Goal: Transaction & Acquisition: Purchase product/service

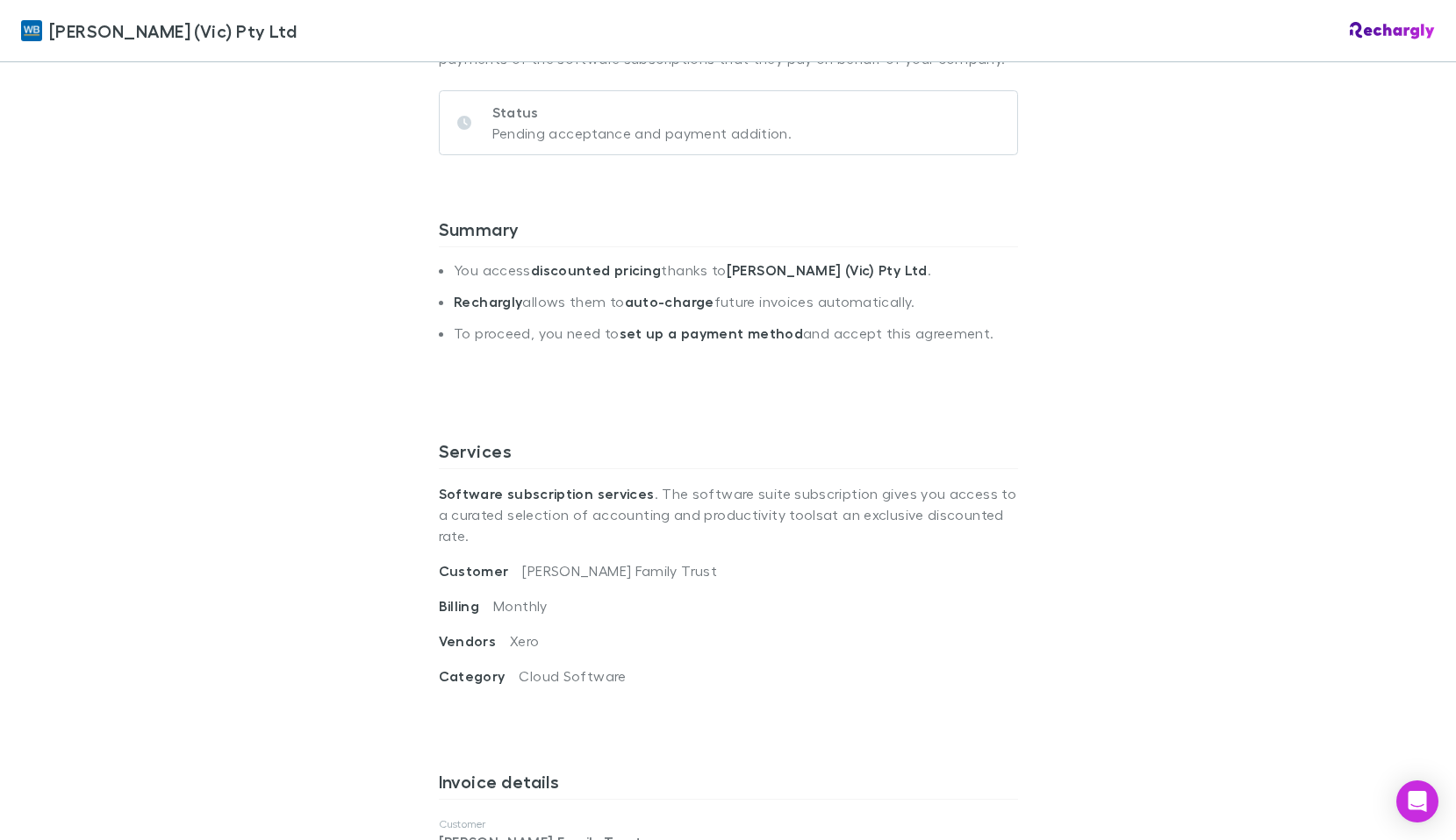
scroll to position [701, 0]
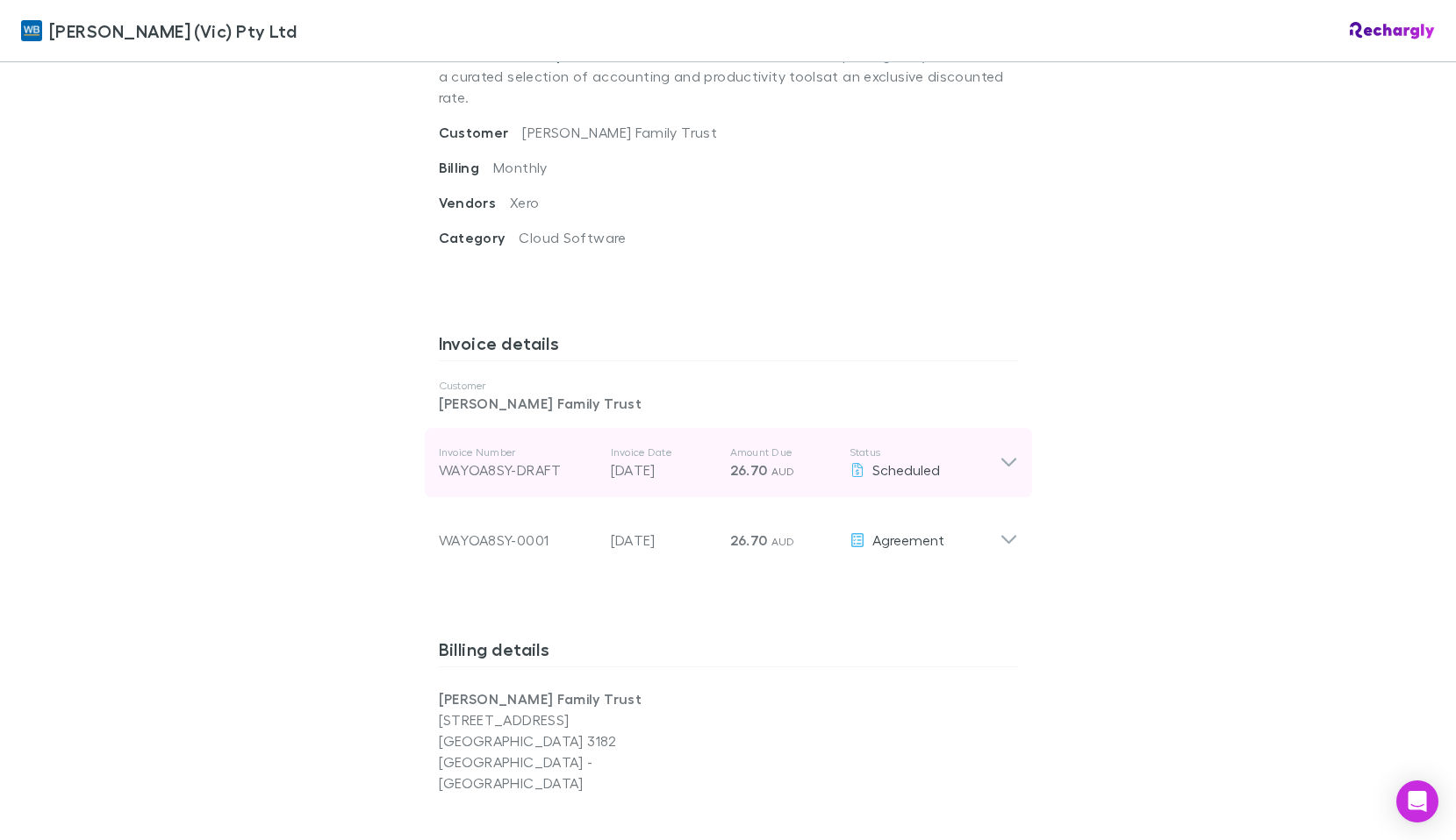
click at [1003, 452] on icon at bounding box center [1009, 463] width 19 height 21
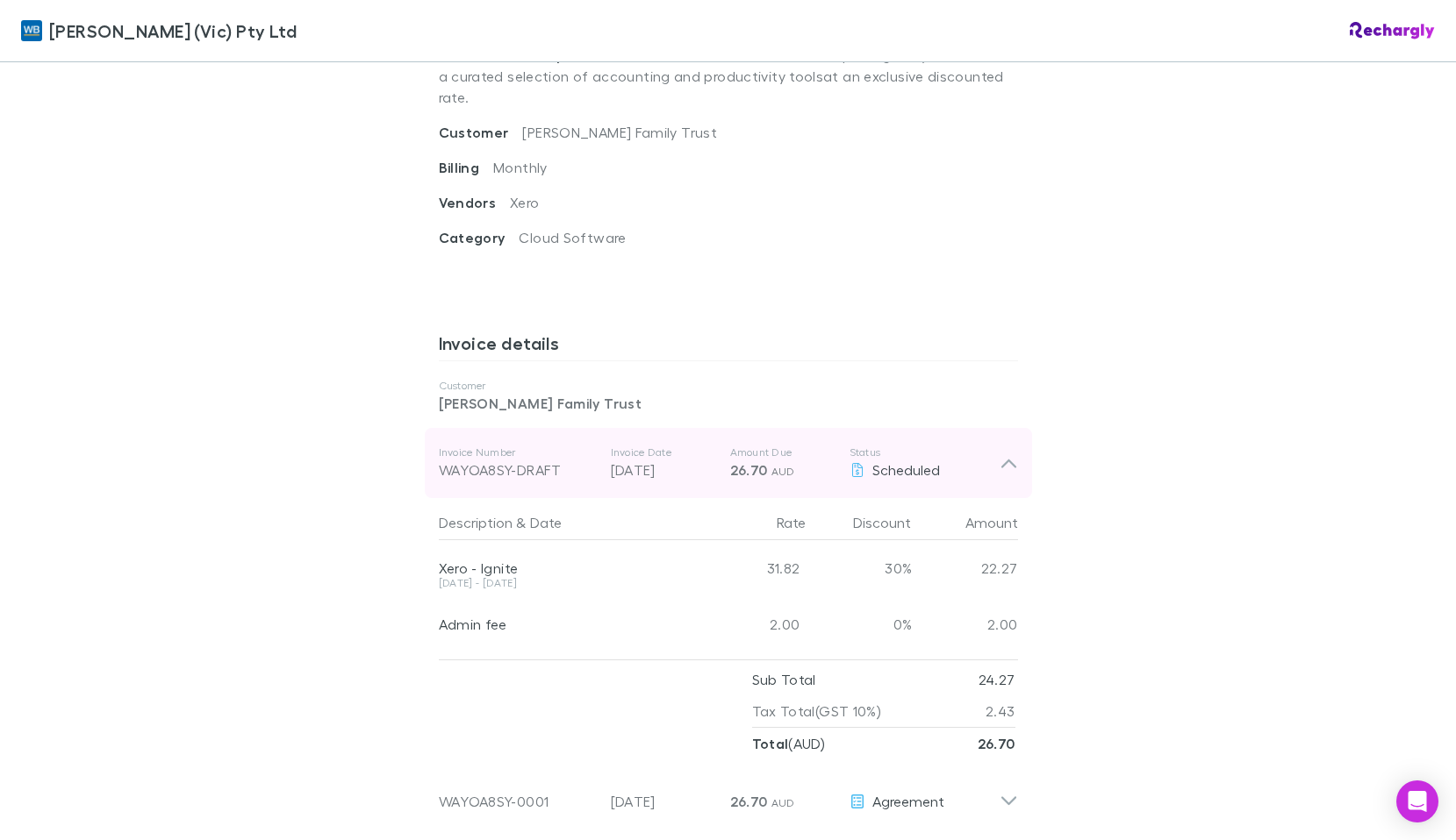
click at [1003, 452] on icon at bounding box center [1009, 463] width 19 height 21
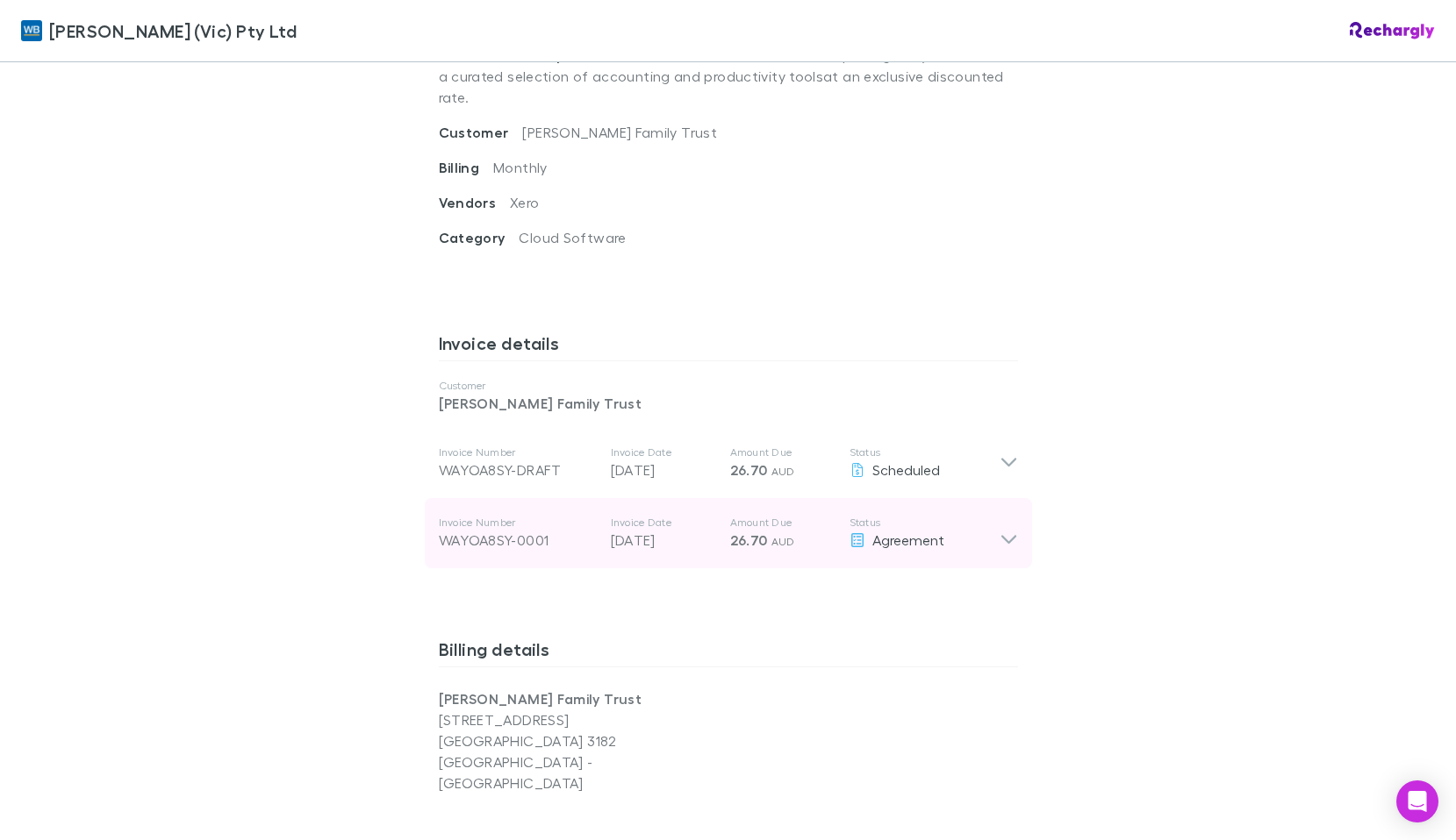
click at [1008, 516] on icon at bounding box center [1009, 533] width 19 height 35
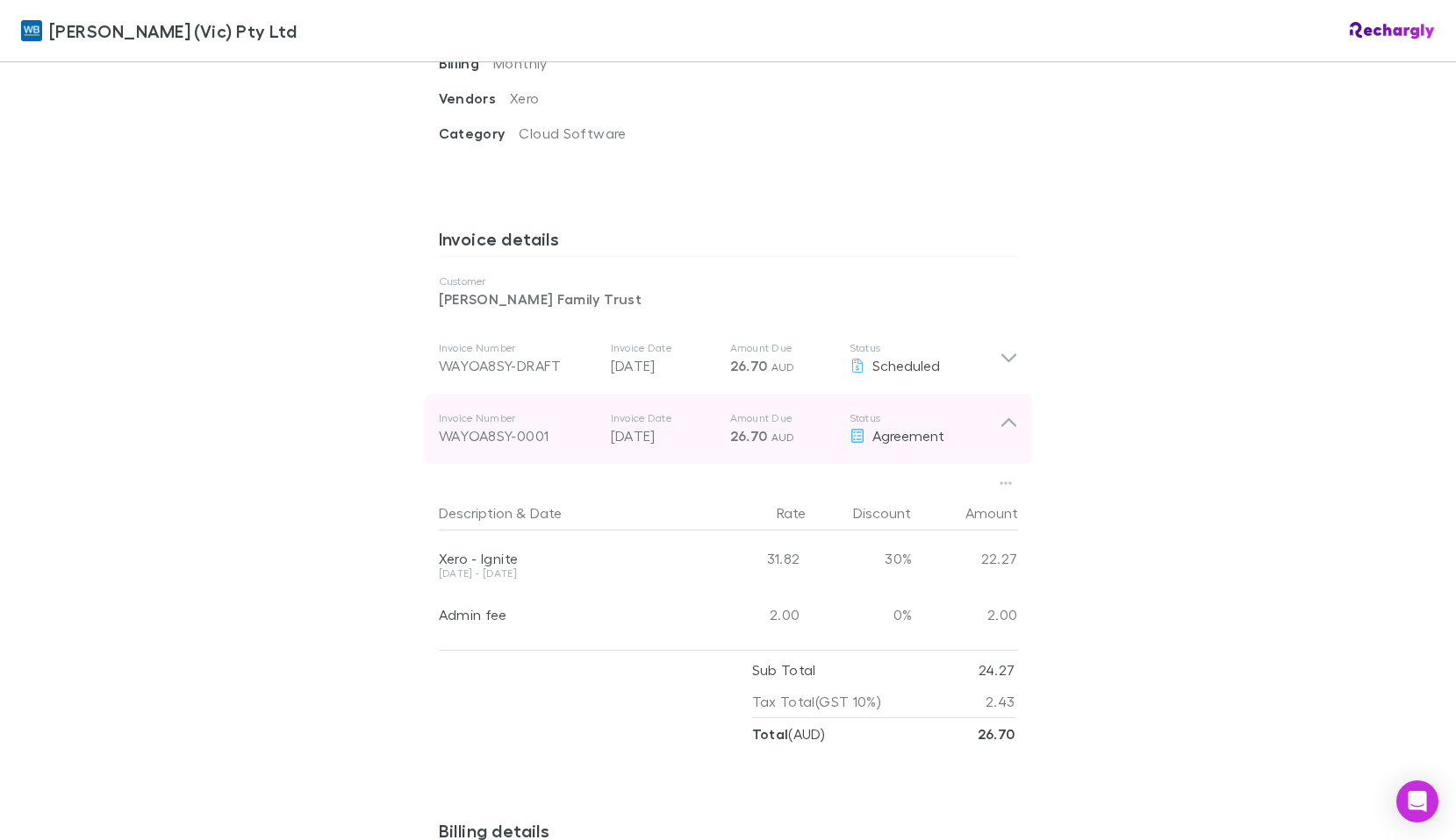
scroll to position [965, 0]
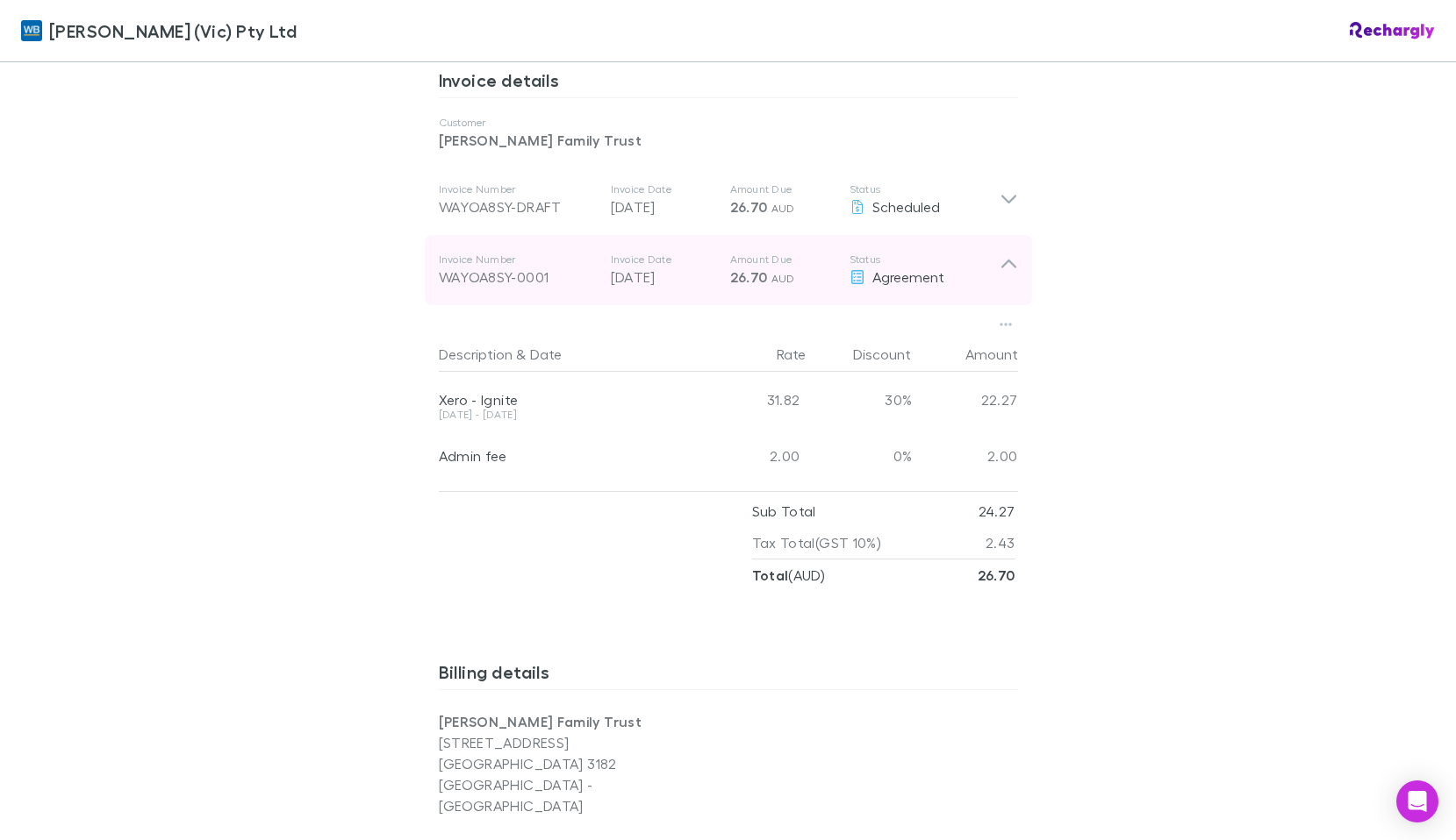
click at [1009, 269] on div "Invoice Number WAYOA8SY-0001 Invoice Date [DATE] Amount Due 26.70 AUD Status Ag…" at bounding box center [728, 270] width 607 height 70
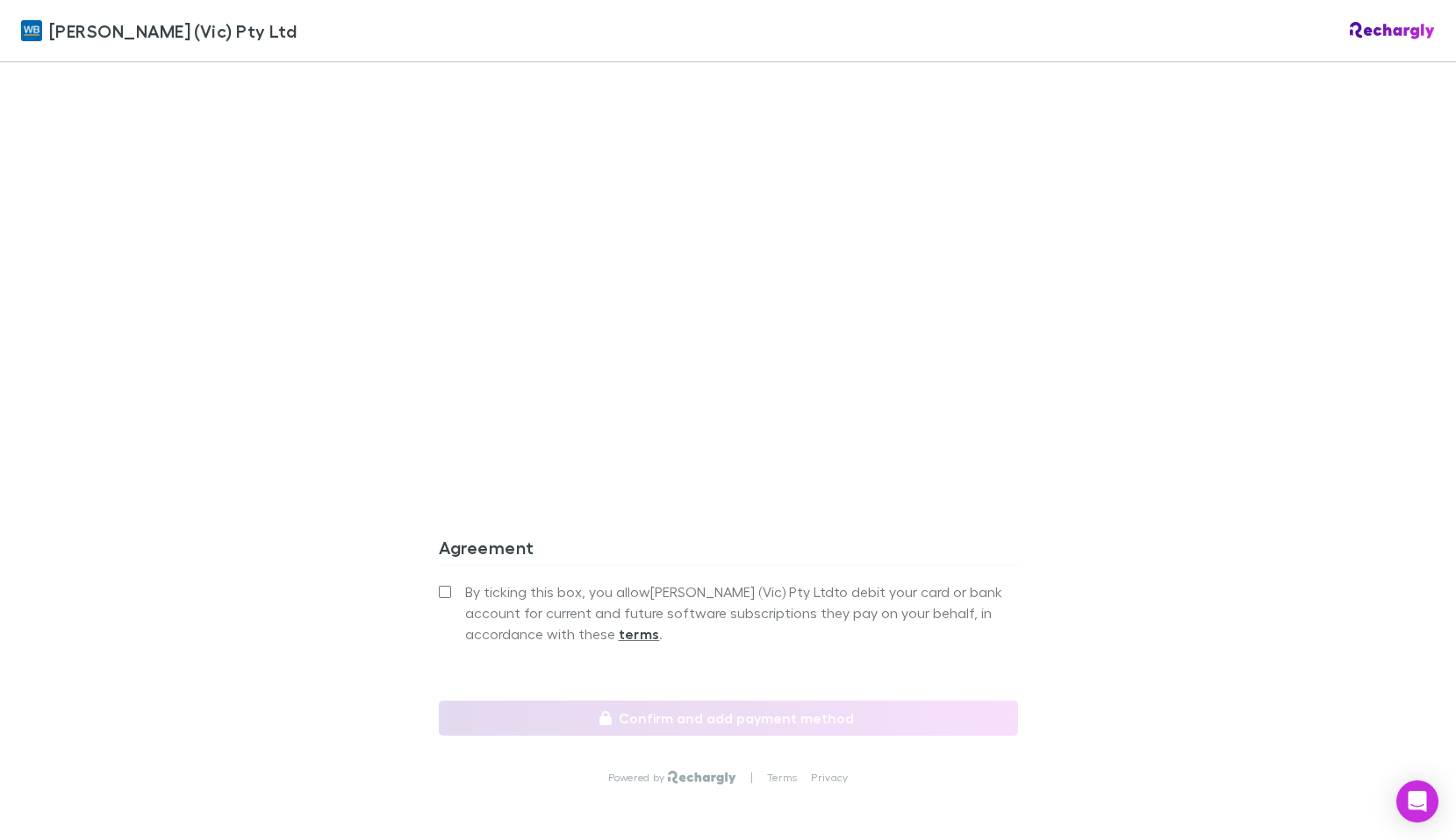
scroll to position [1497, 0]
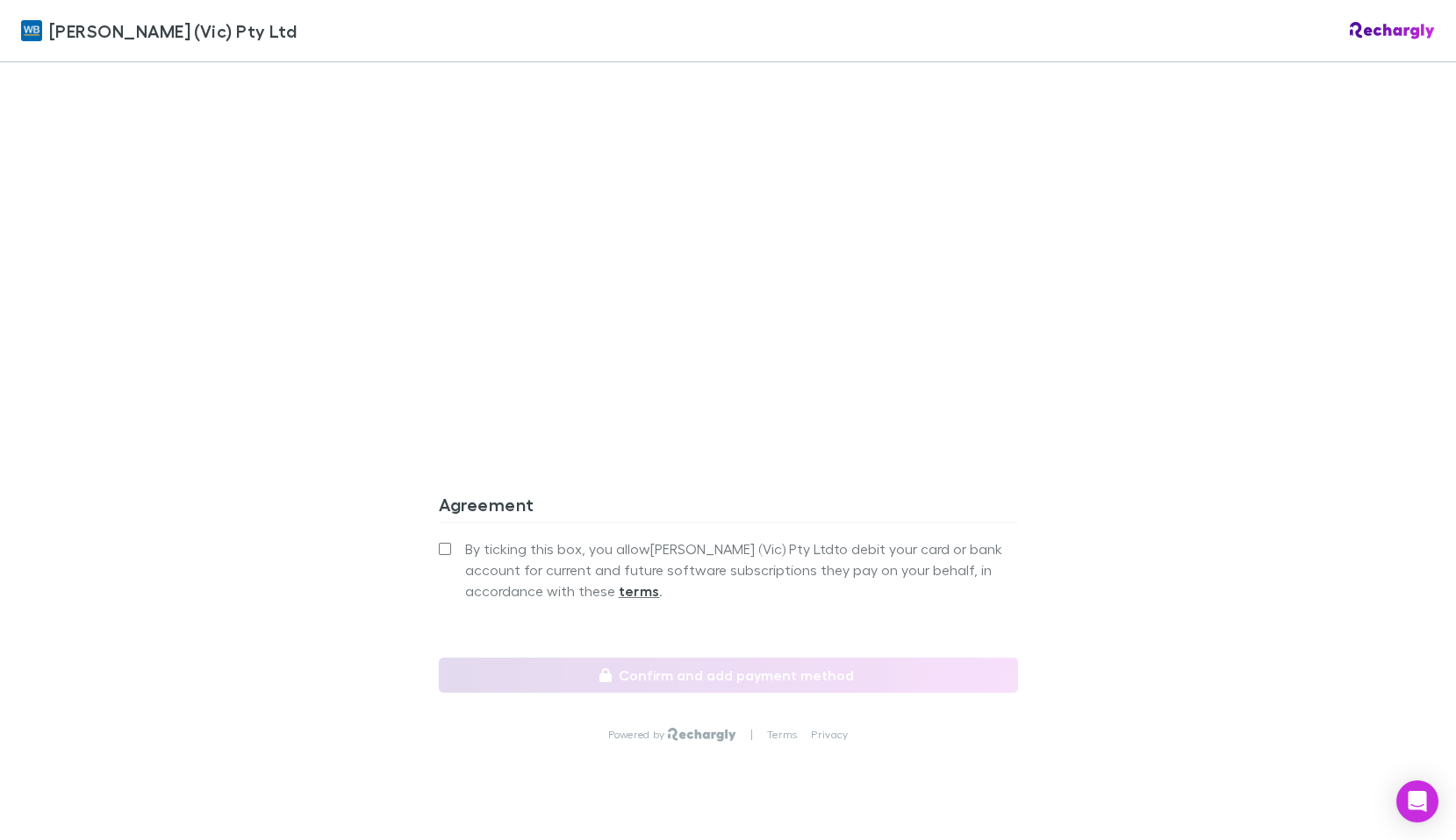
click at [438, 538] on label "By ticking this box, you allow [PERSON_NAME] (Vic) Pty Ltd to debit your card o…" at bounding box center [728, 569] width 579 height 63
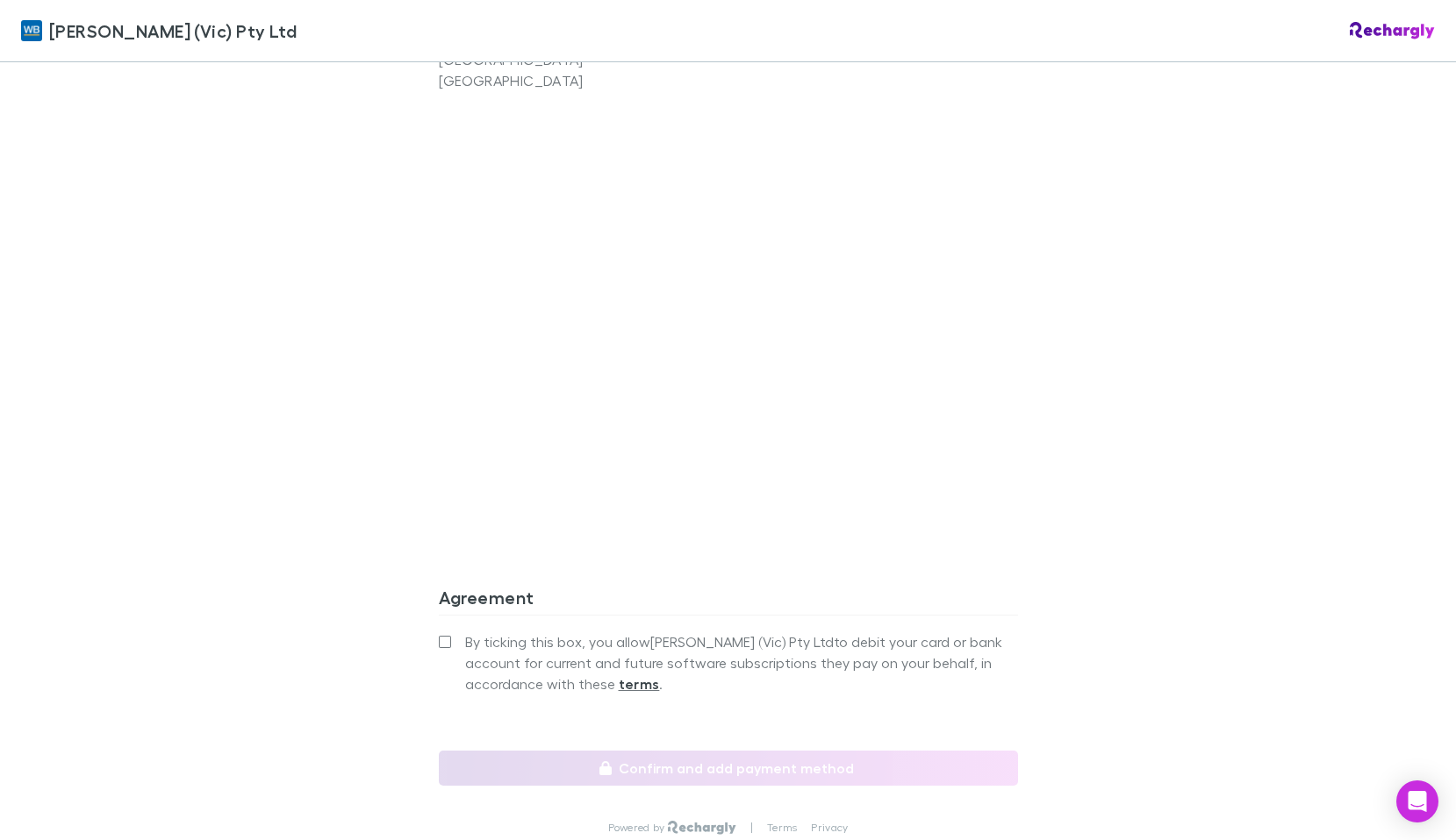
scroll to position [1409, 0]
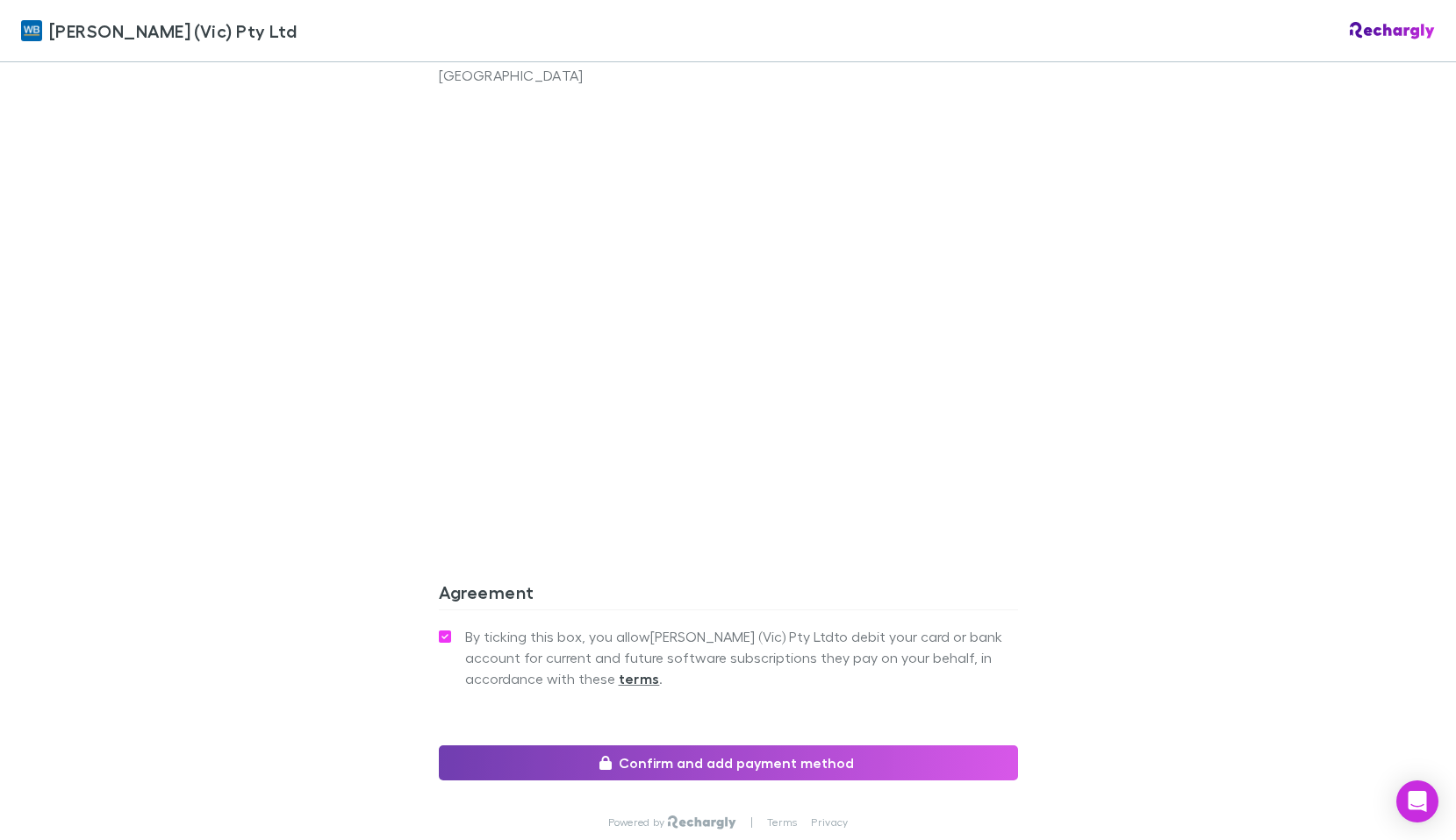
drag, startPoint x: 652, startPoint y: 723, endPoint x: 661, endPoint y: 722, distance: 9.1
click at [653, 745] on button "Confirm and add payment method" at bounding box center [728, 762] width 579 height 35
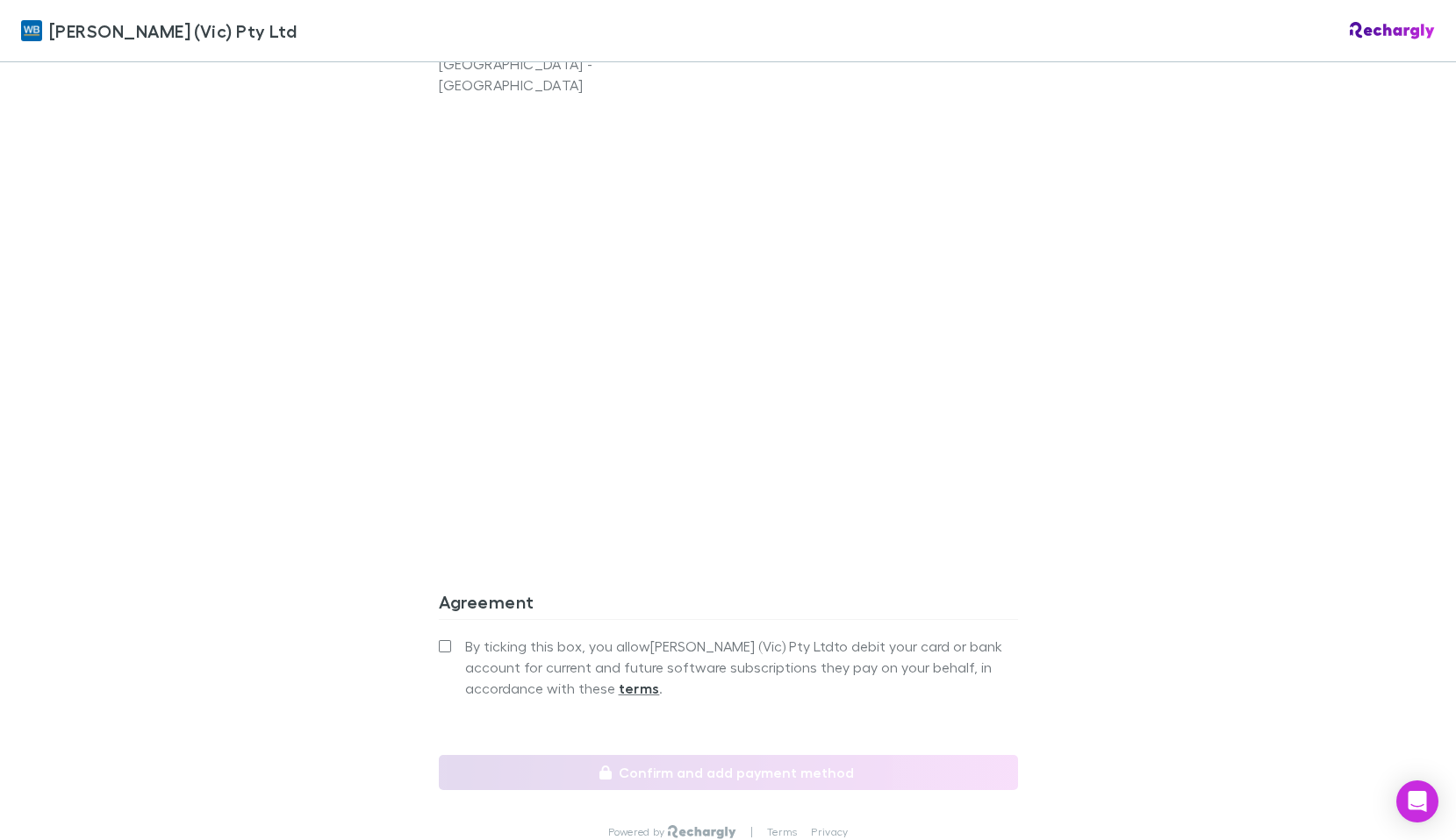
scroll to position [1497, 0]
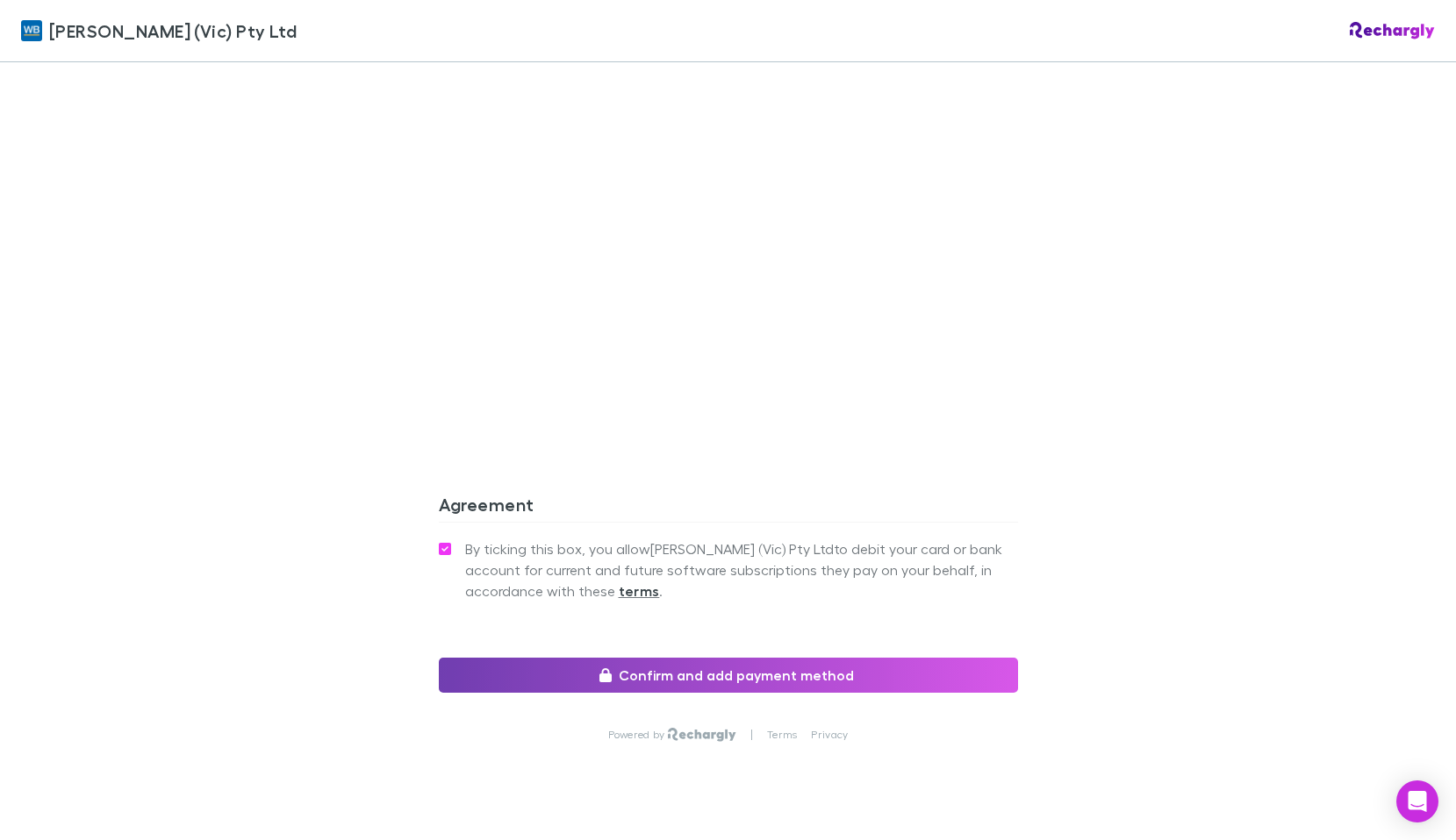
click at [723, 658] on button "Confirm and add payment method" at bounding box center [728, 675] width 579 height 35
